Goal: Task Accomplishment & Management: Manage account settings

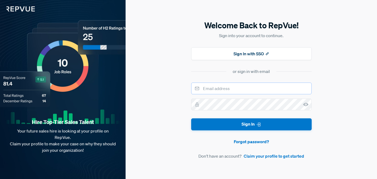
click at [212, 89] on input "email" at bounding box center [251, 89] width 120 height 12
type input "[EMAIL_ADDRESS][DOMAIN_NAME]"
click at [248, 143] on link "Forgot password?" at bounding box center [251, 142] width 120 height 6
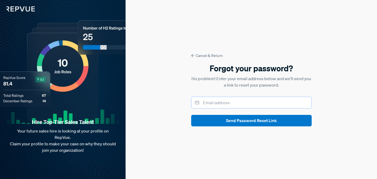
click at [220, 104] on input "email" at bounding box center [251, 103] width 120 height 12
type input "[EMAIL_ADDRESS][DOMAIN_NAME]"
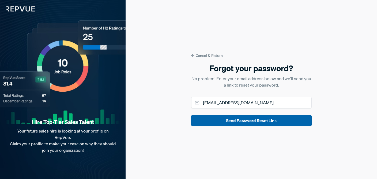
click at [241, 123] on button "Send Password Reset Link" at bounding box center [251, 121] width 120 height 12
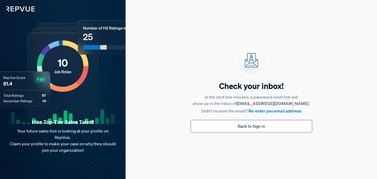
click at [253, 128] on button "Back to Sign in" at bounding box center [251, 127] width 120 height 12
